Goal: Information Seeking & Learning: Learn about a topic

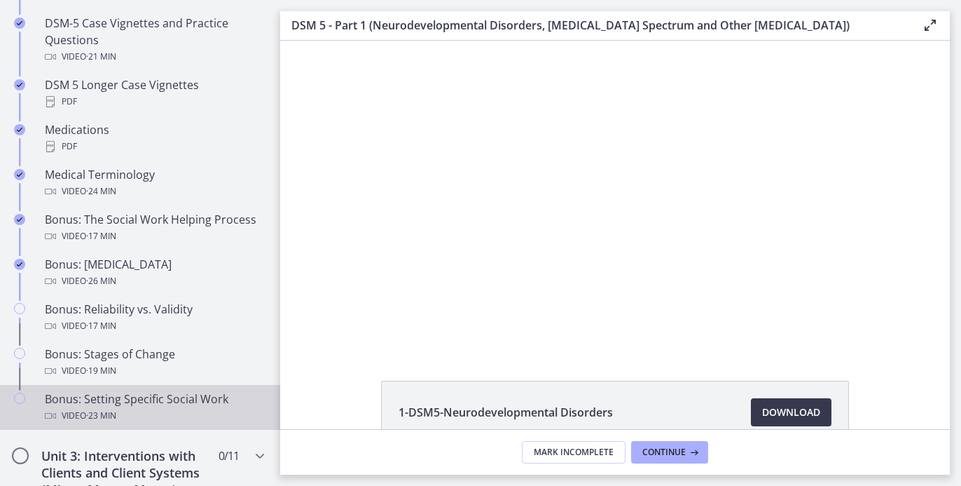
scroll to position [1006, 0]
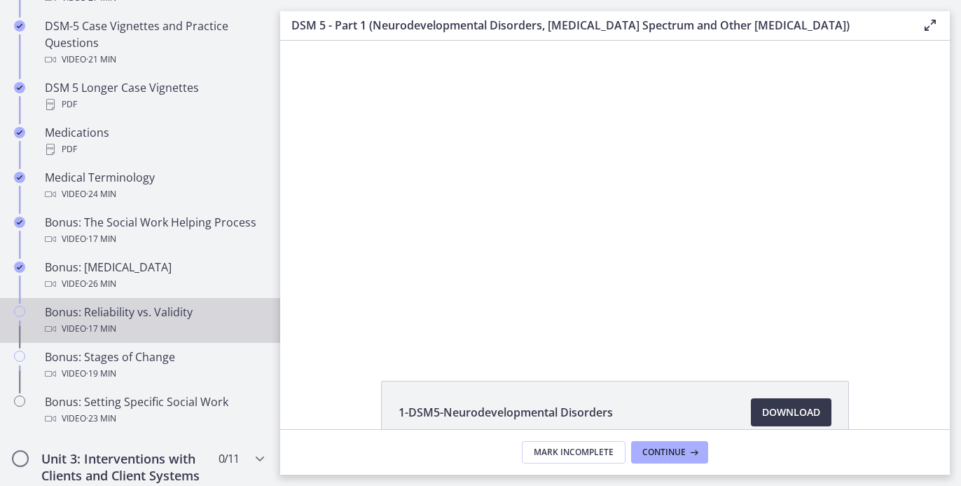
click at [154, 329] on div "Bonus: Reliability vs. Validity Video · 17 min" at bounding box center [154, 320] width 219 height 34
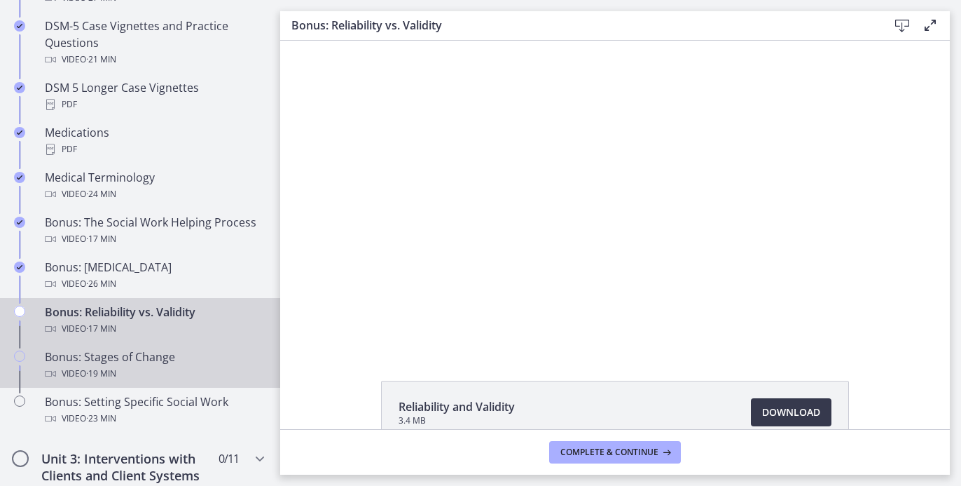
click at [152, 361] on link "Bonus: Stages of Change Video · 19 min" at bounding box center [140, 365] width 280 height 45
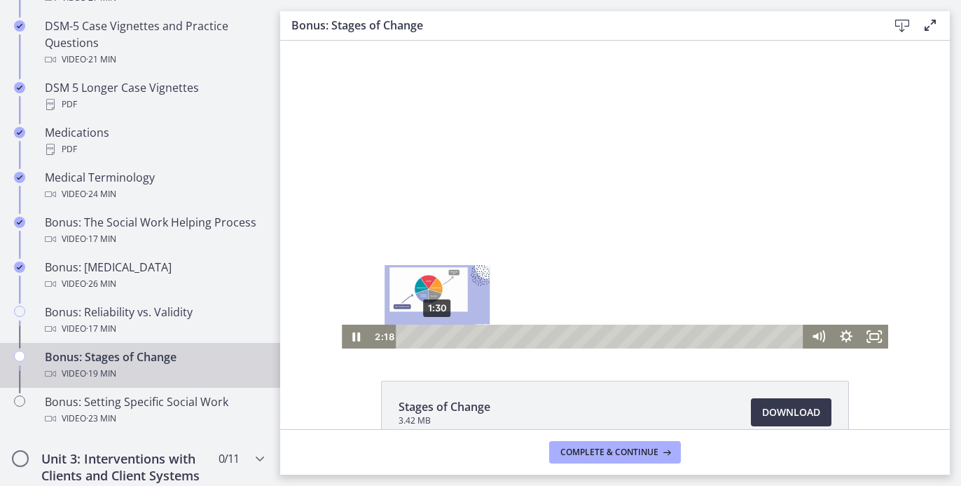
click at [432, 334] on div "1:30" at bounding box center [602, 336] width 391 height 24
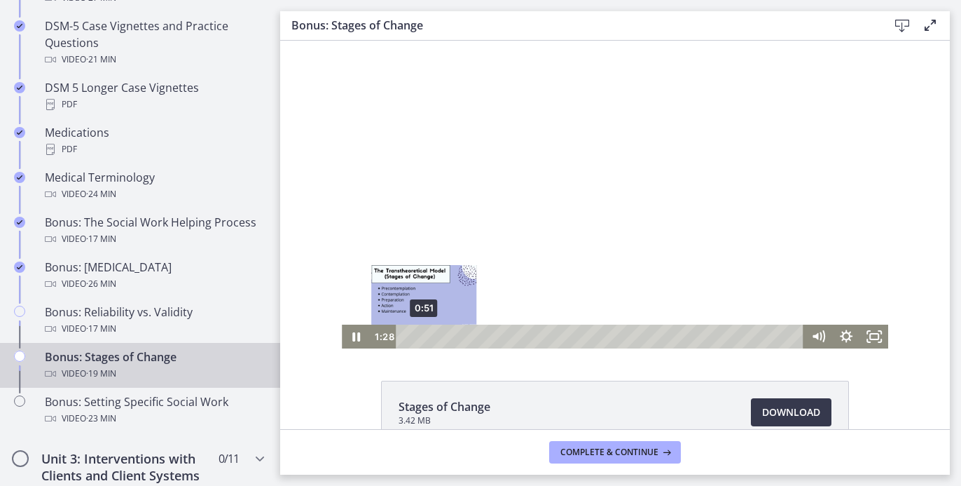
click at [418, 336] on div "0:51" at bounding box center [602, 336] width 391 height 24
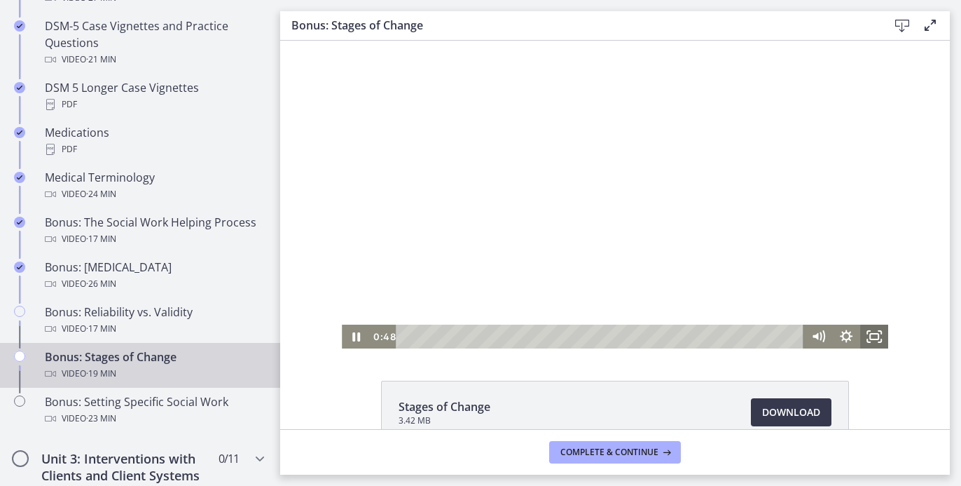
click at [874, 333] on icon "Fullscreen" at bounding box center [874, 336] width 28 height 24
click at [581, 455] on span "Complete & continue" at bounding box center [609, 451] width 98 height 11
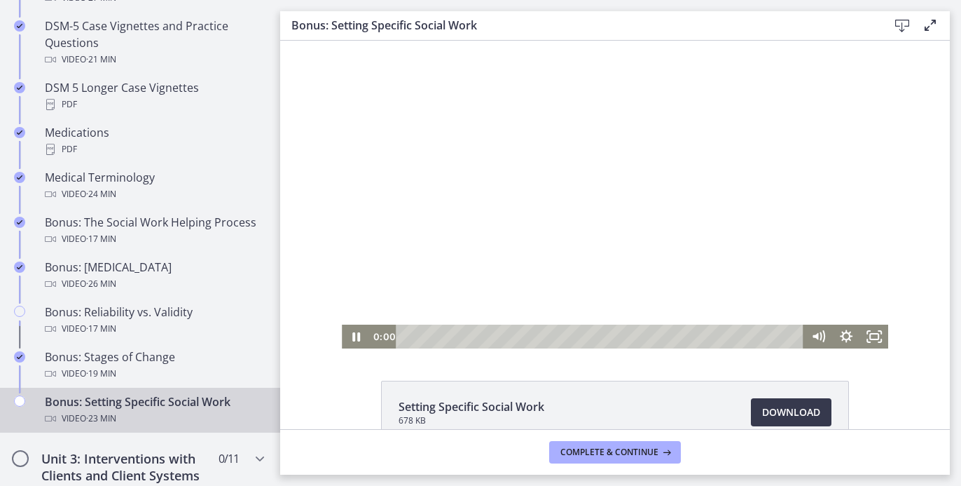
click at [503, 211] on div at bounding box center [615, 195] width 546 height 308
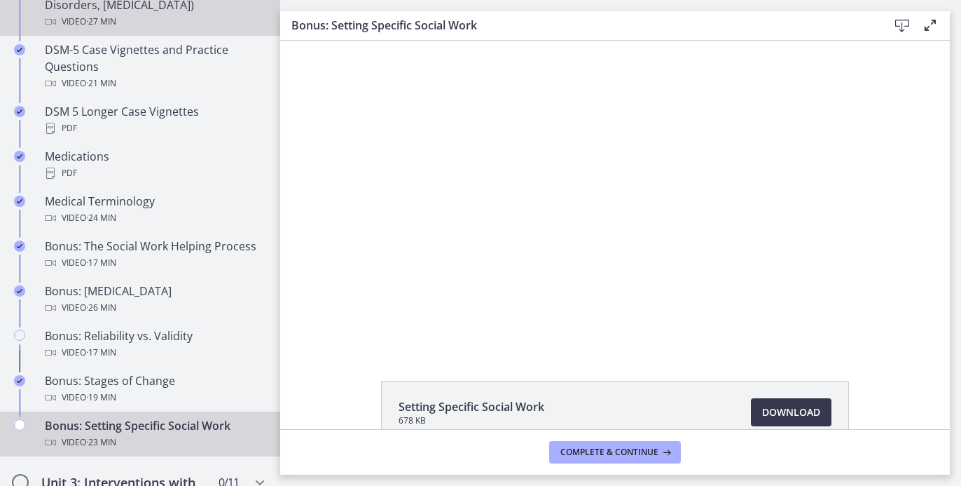
scroll to position [956, 0]
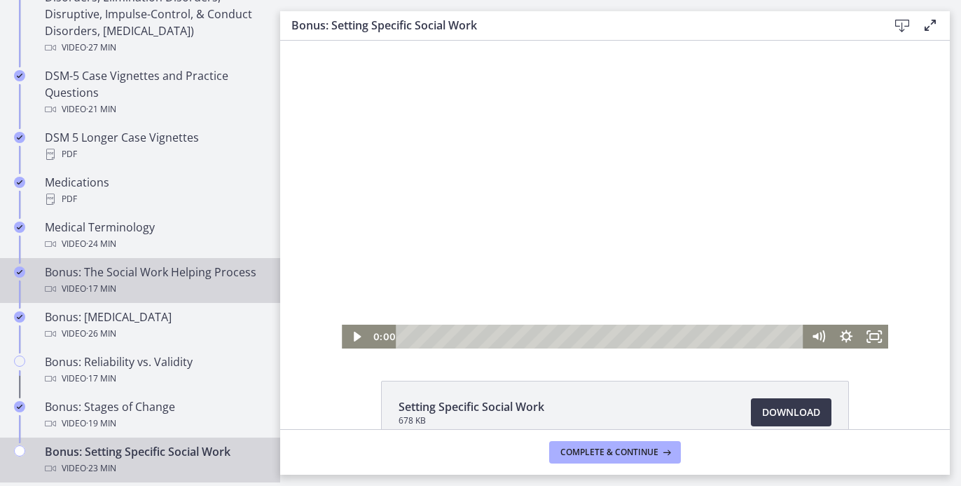
click at [174, 297] on div "Video · 17 min" at bounding box center [154, 288] width 219 height 17
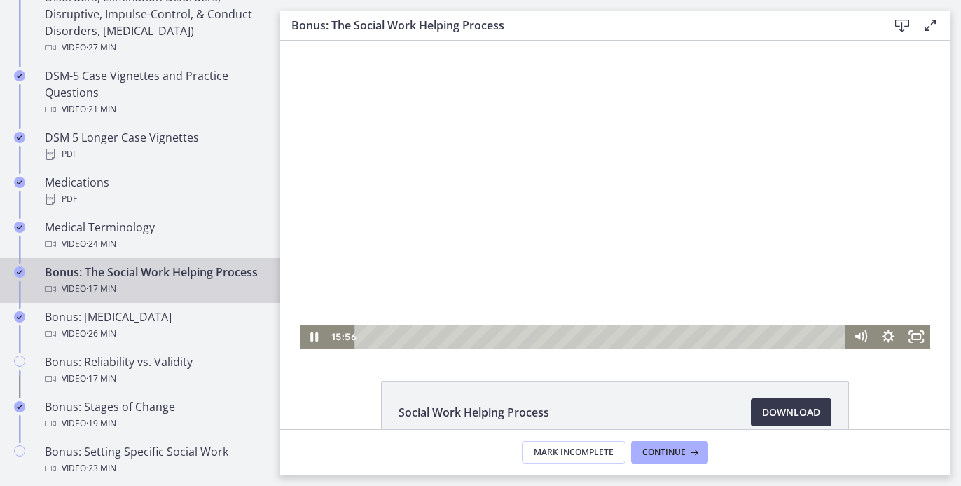
click at [518, 123] on div at bounding box center [615, 195] width 631 height 308
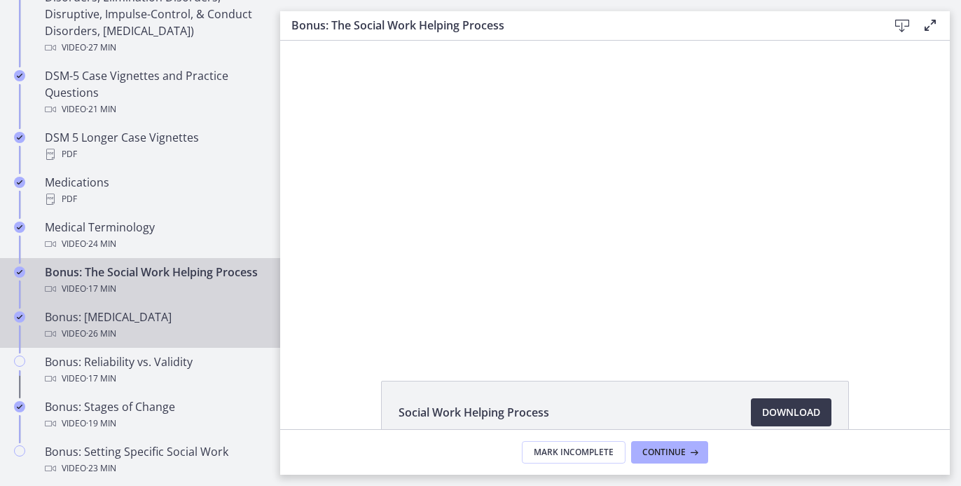
click at [103, 332] on div "Bonus: [MEDICAL_DATA] Video · 26 min" at bounding box center [154, 325] width 219 height 34
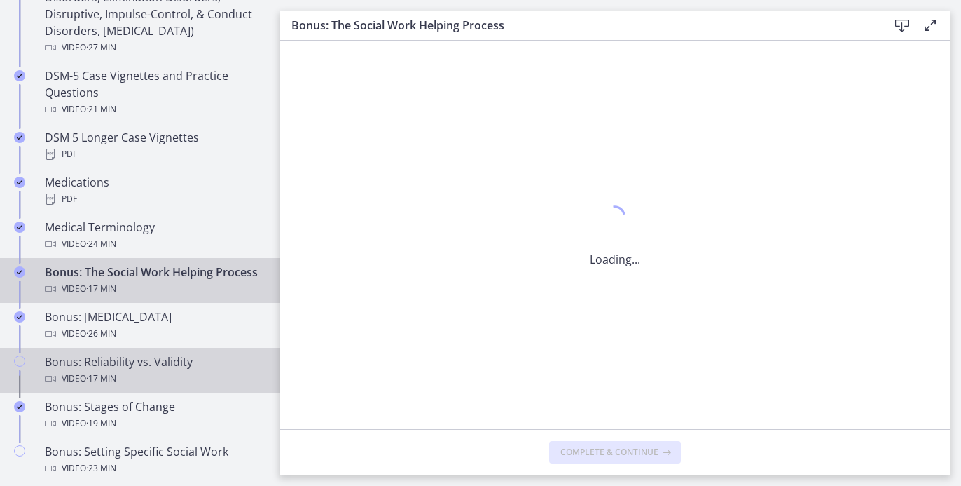
click at [104, 377] on div "Bonus: Reliability vs. Validity Video · 17 min" at bounding box center [154, 370] width 219 height 34
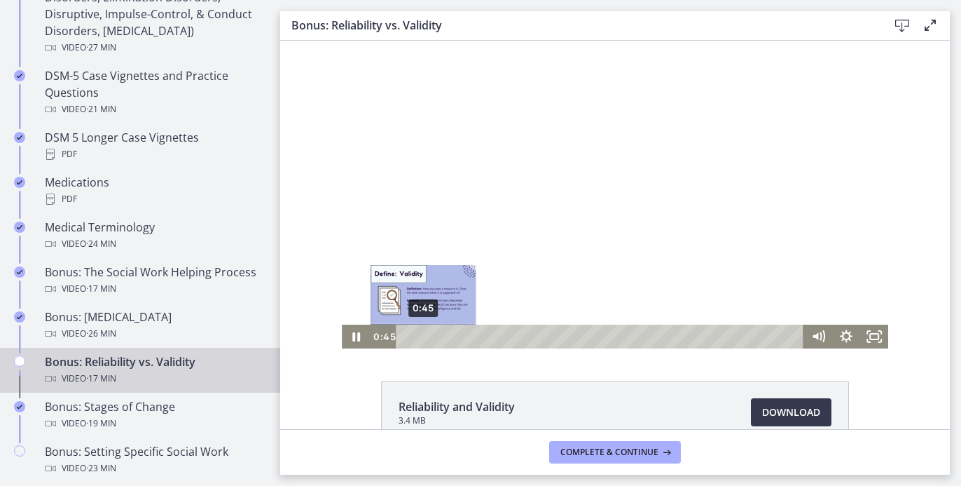
drag, startPoint x: 418, startPoint y: 338, endPoint x: 401, endPoint y: 338, distance: 16.8
click at [420, 338] on div "Playbar" at bounding box center [424, 336] width 8 height 8
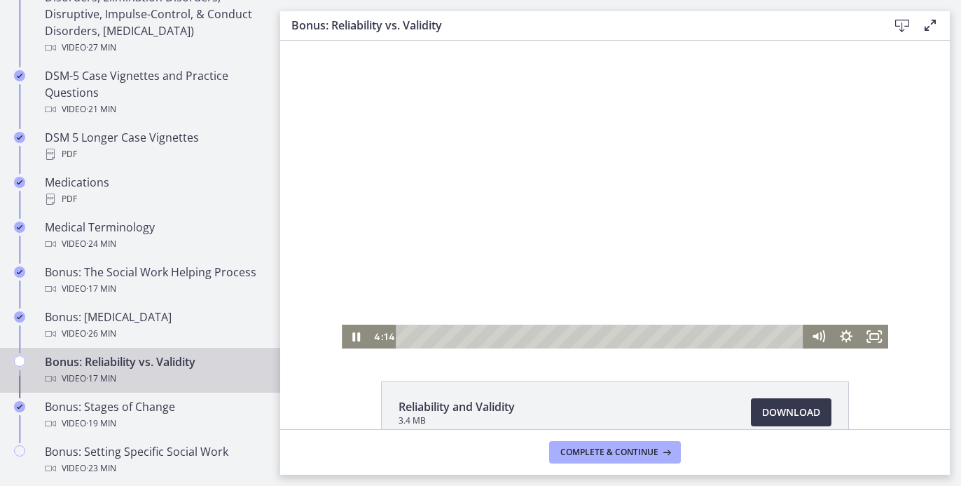
click at [493, 137] on div at bounding box center [615, 195] width 546 height 308
